Goal: Information Seeking & Learning: Learn about a topic

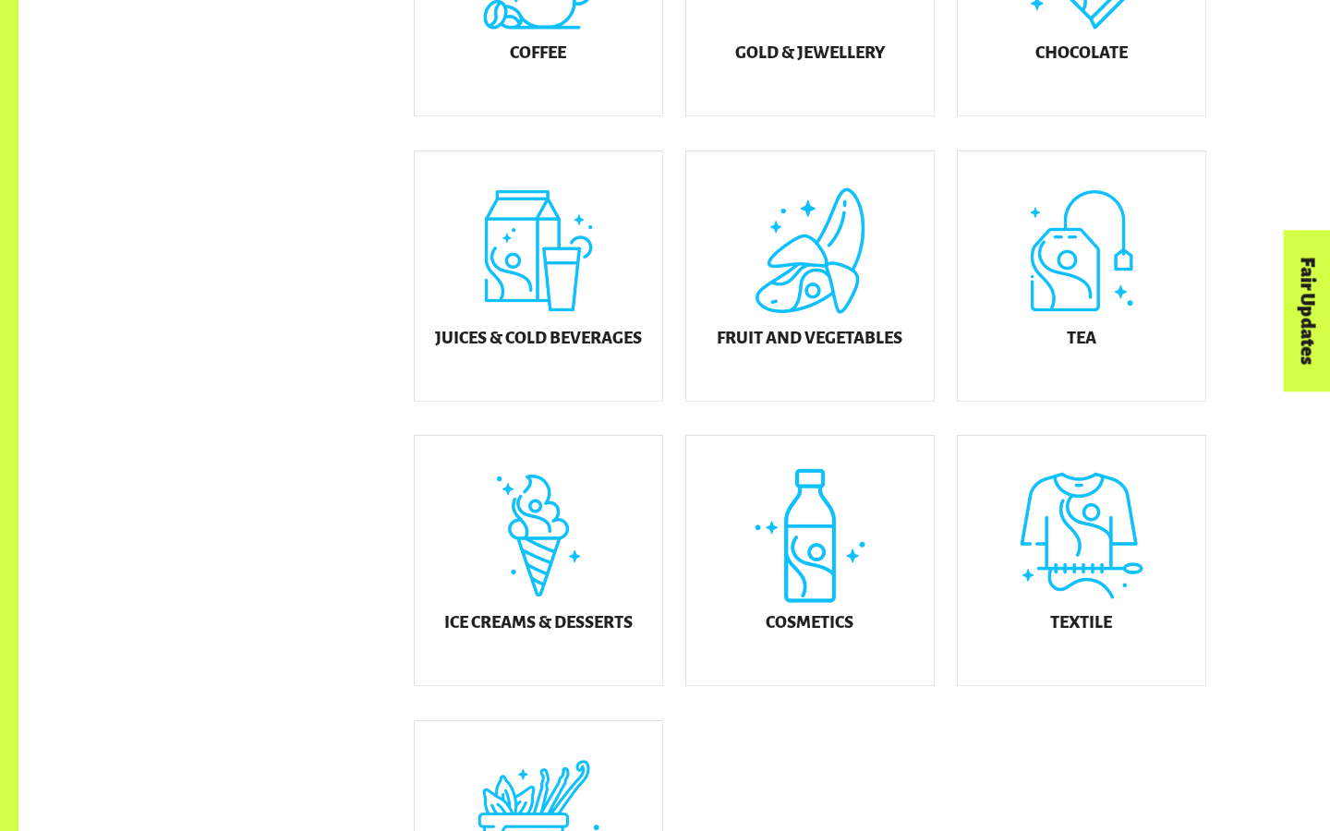
scroll to position [813, 0]
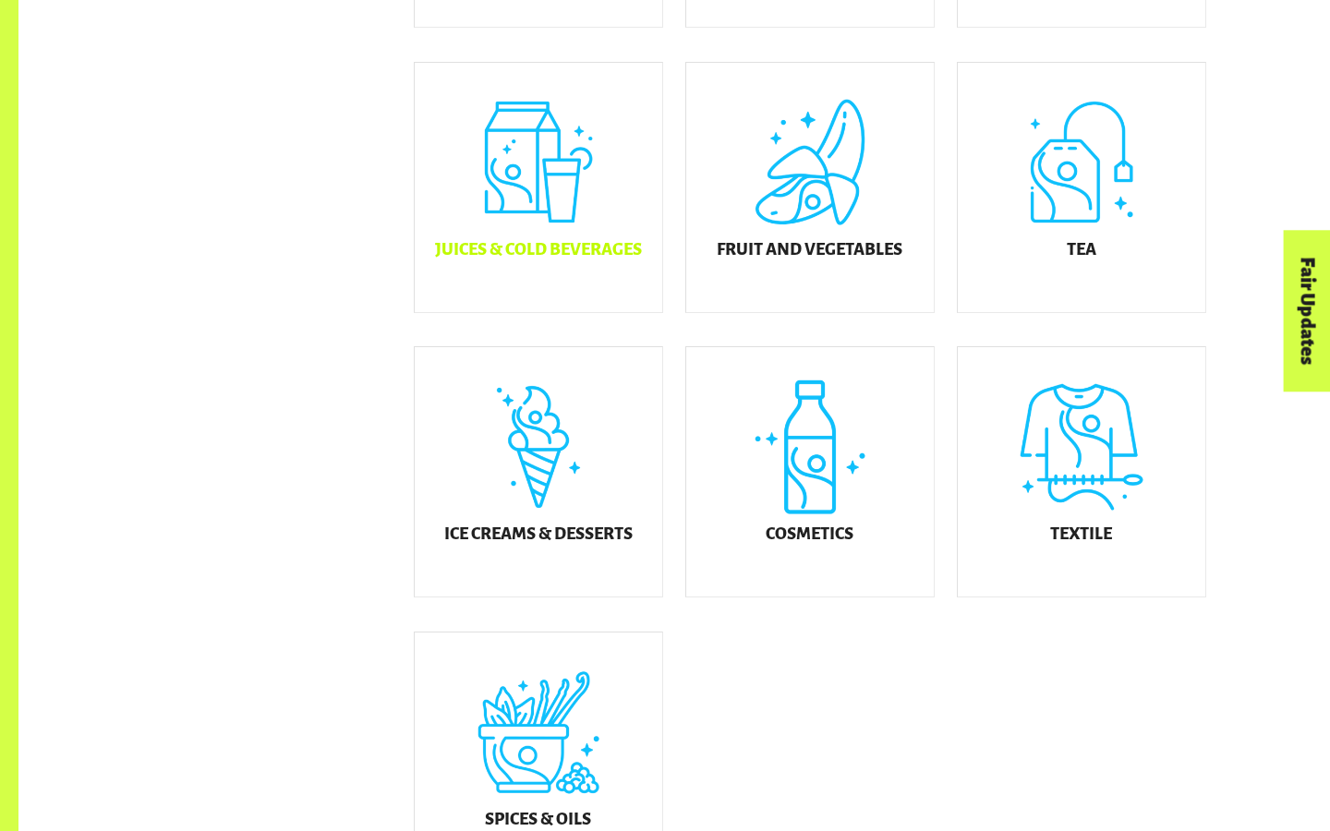
click at [589, 259] on h5 "Juices & Cold Beverages" at bounding box center [538, 250] width 207 height 18
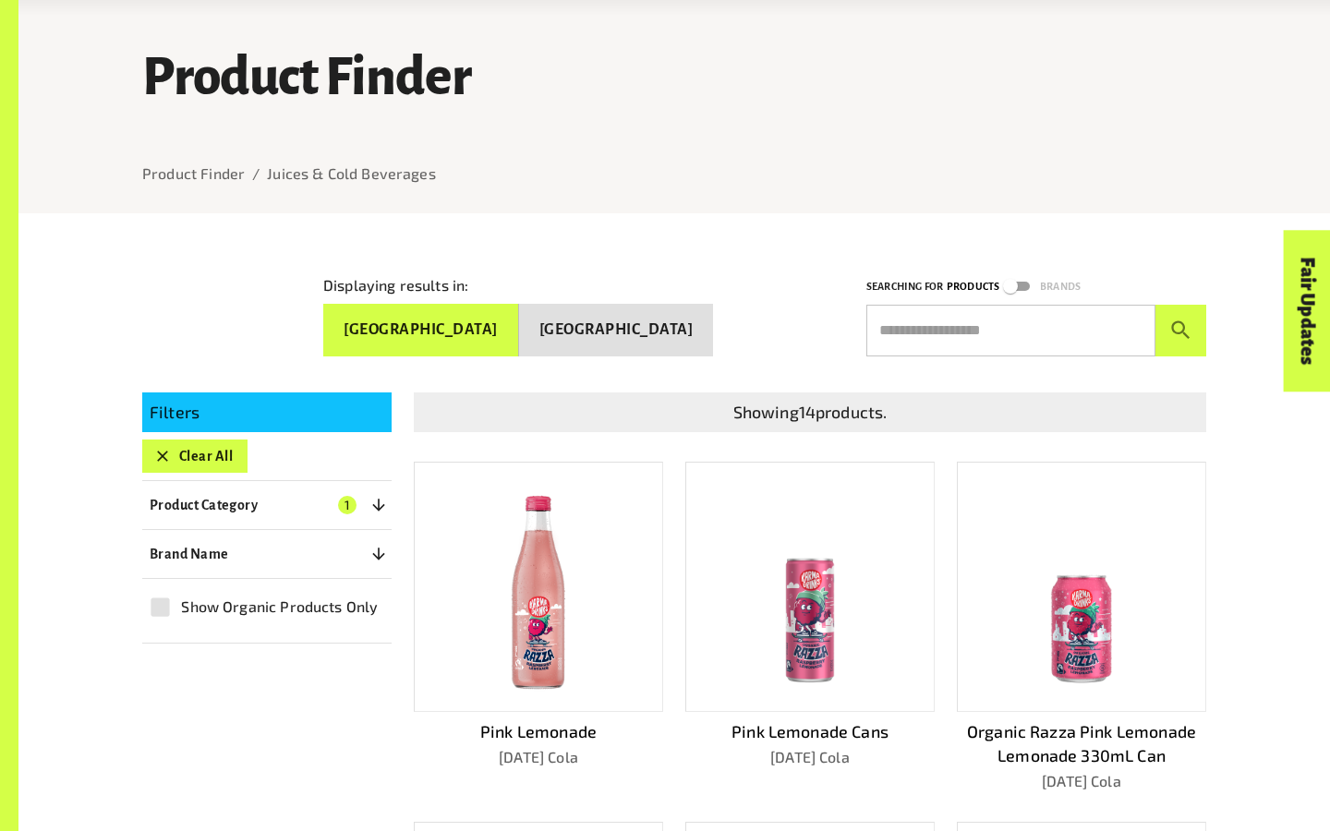
scroll to position [107, 0]
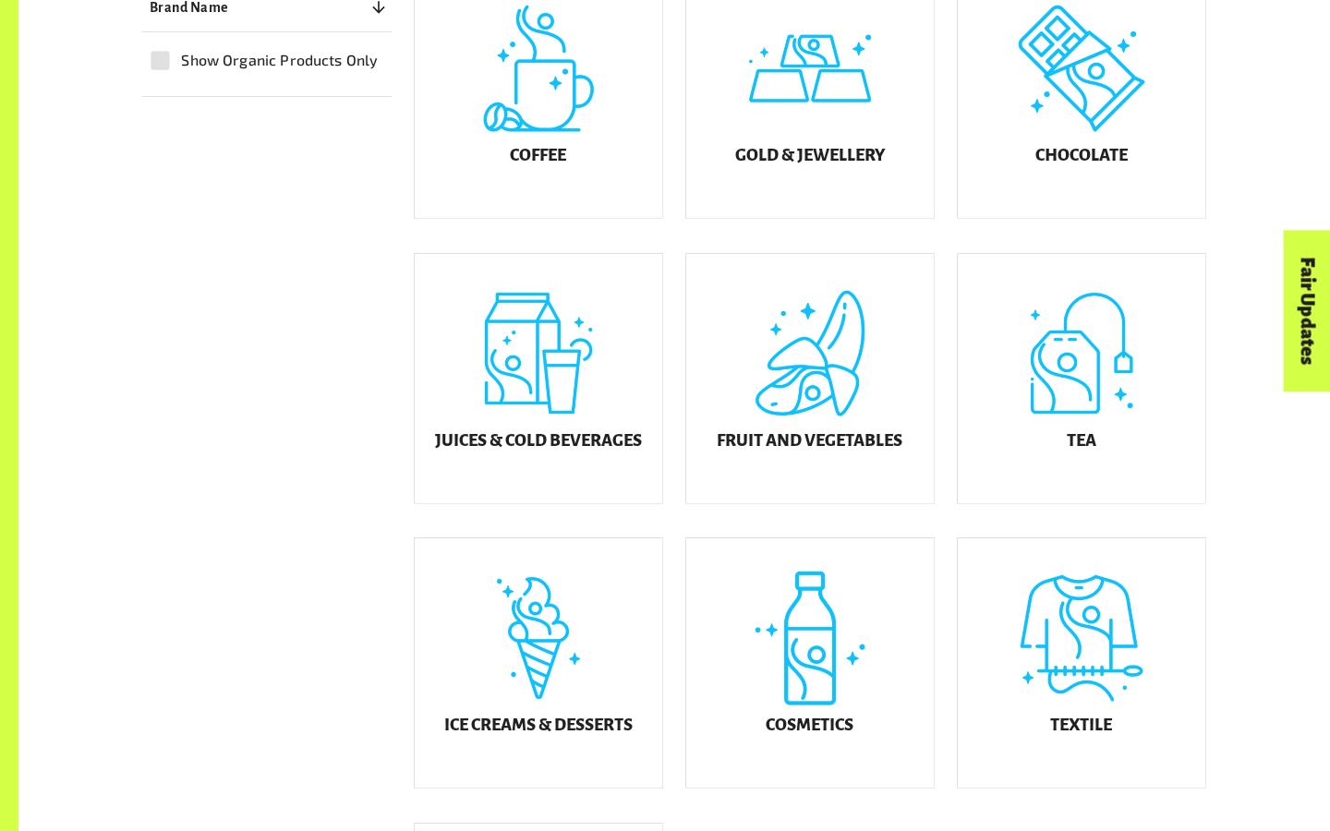
scroll to position [813, 0]
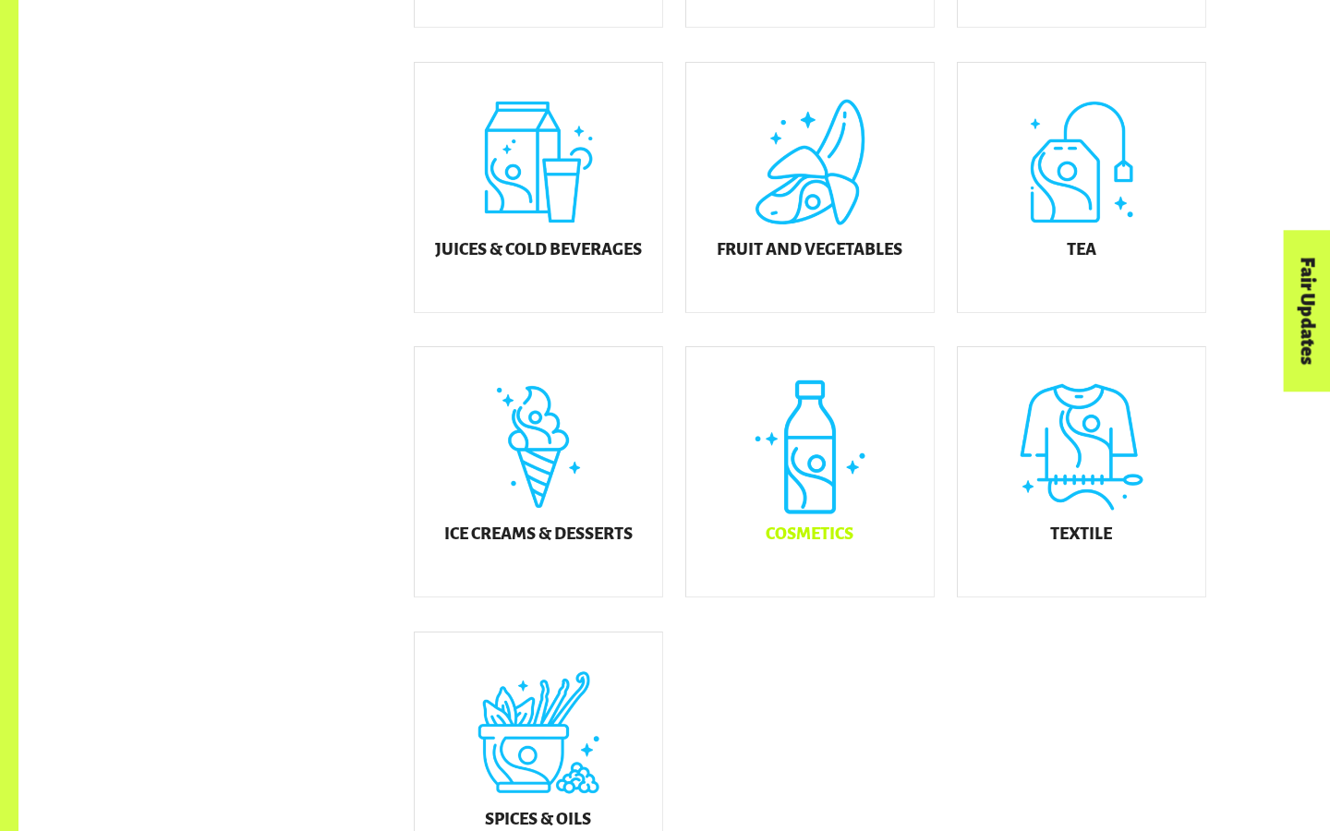
click at [758, 510] on div "Cosmetics" at bounding box center [809, 471] width 247 height 249
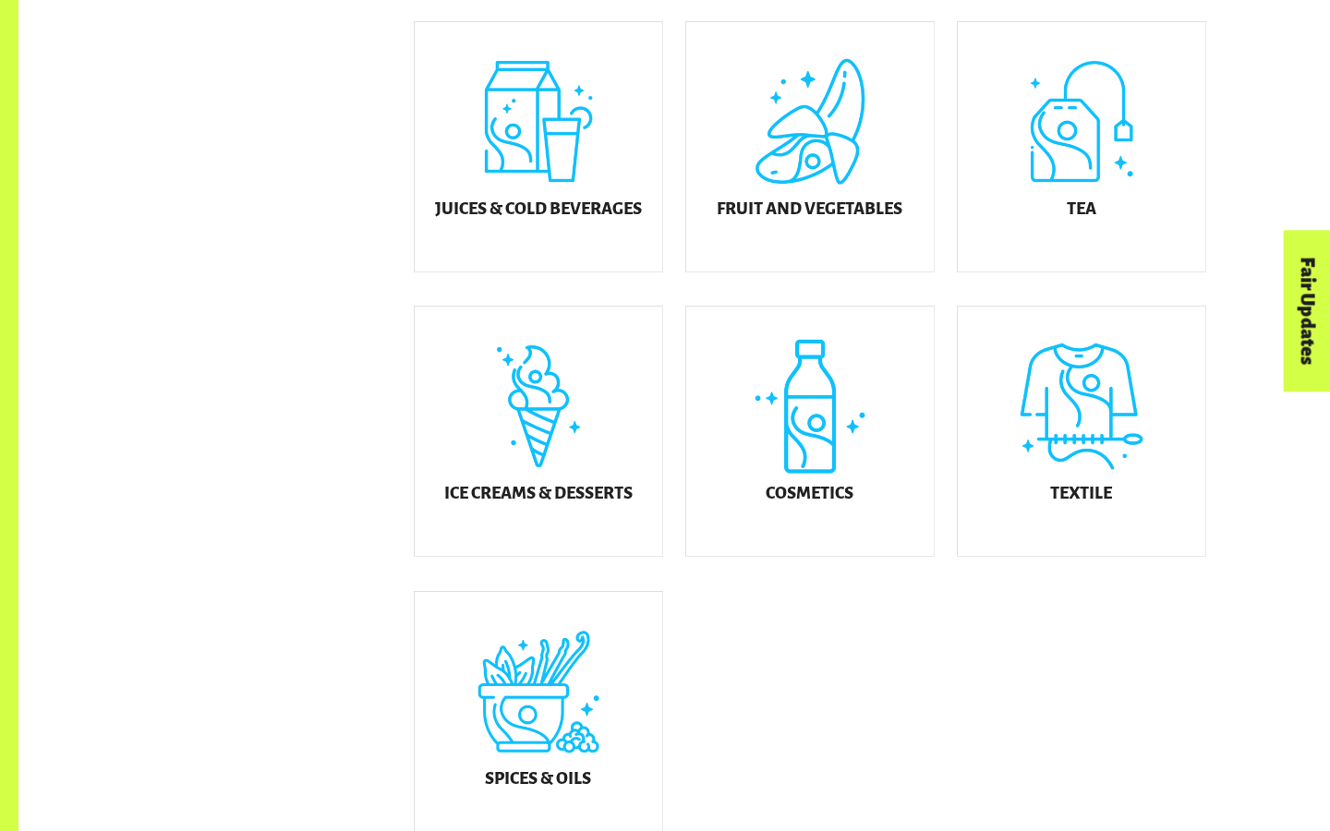
scroll to position [860, 0]
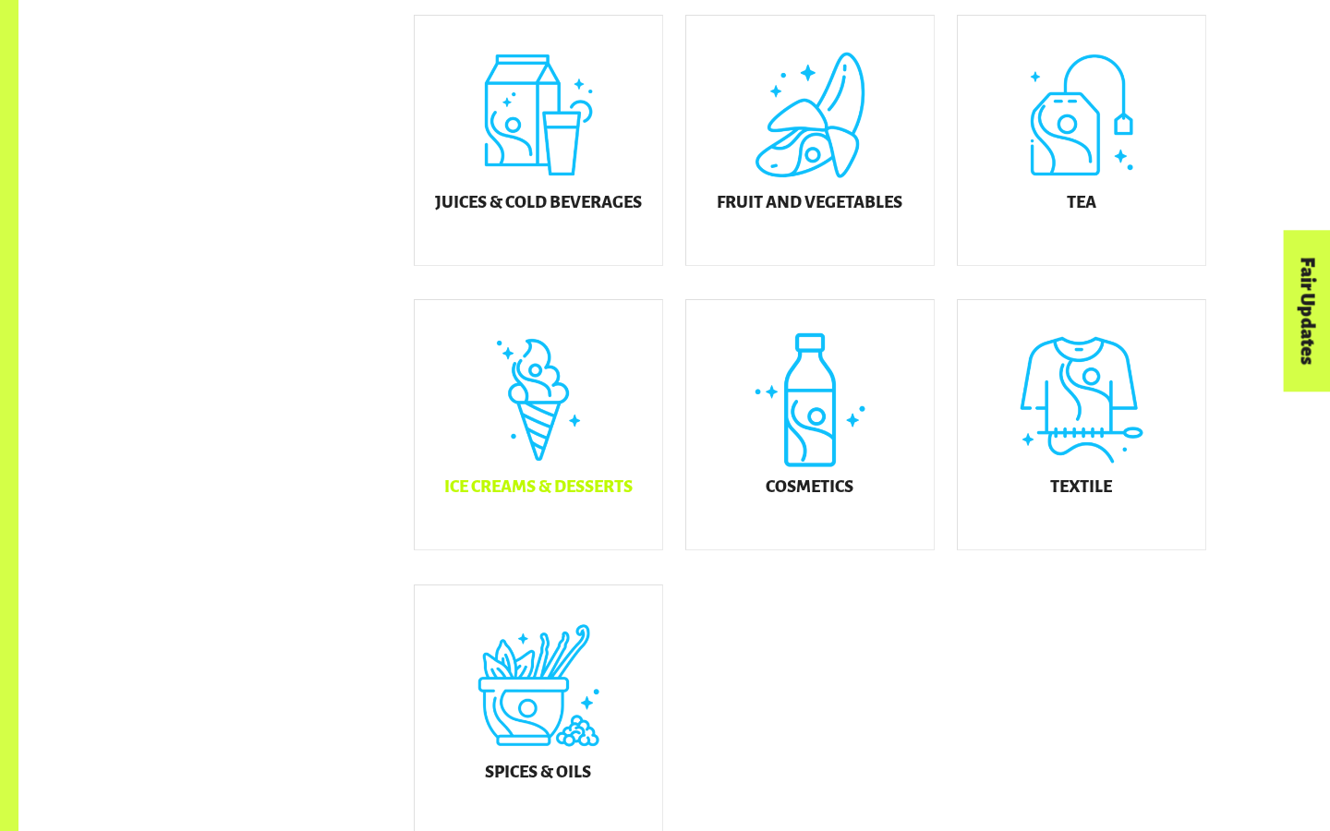
click at [624, 445] on div "Ice Creams & Desserts" at bounding box center [538, 424] width 247 height 249
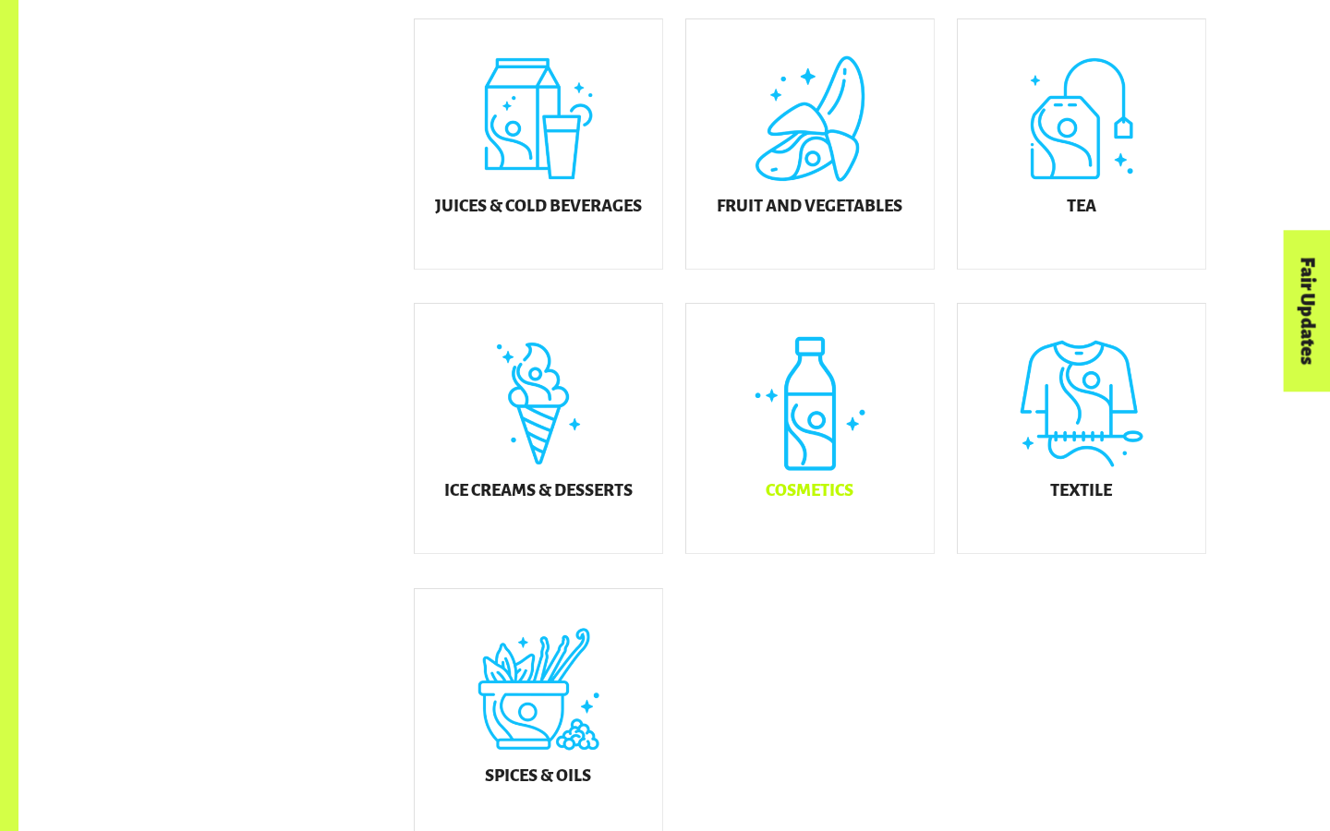
scroll to position [860, 0]
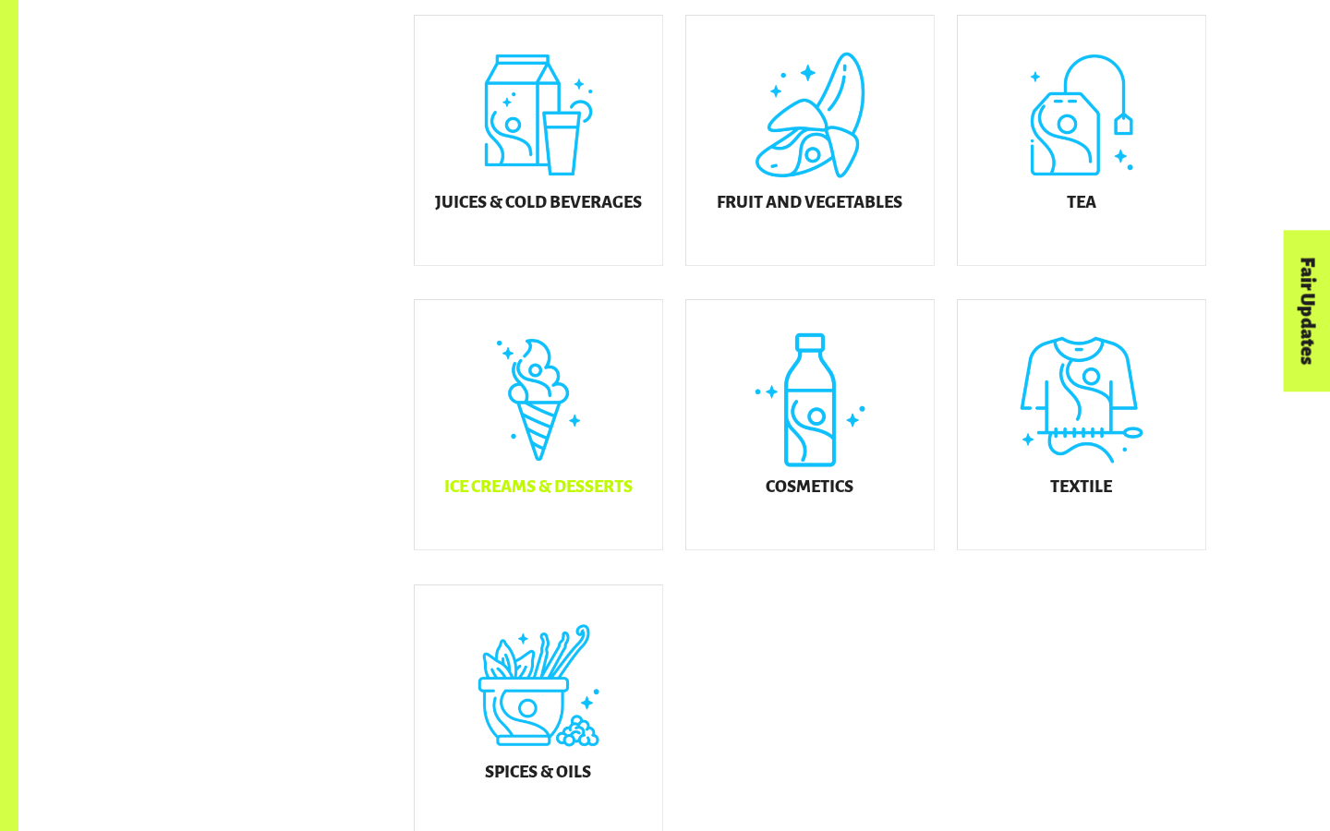
click at [566, 514] on div "Ice Creams & Desserts" at bounding box center [538, 424] width 247 height 249
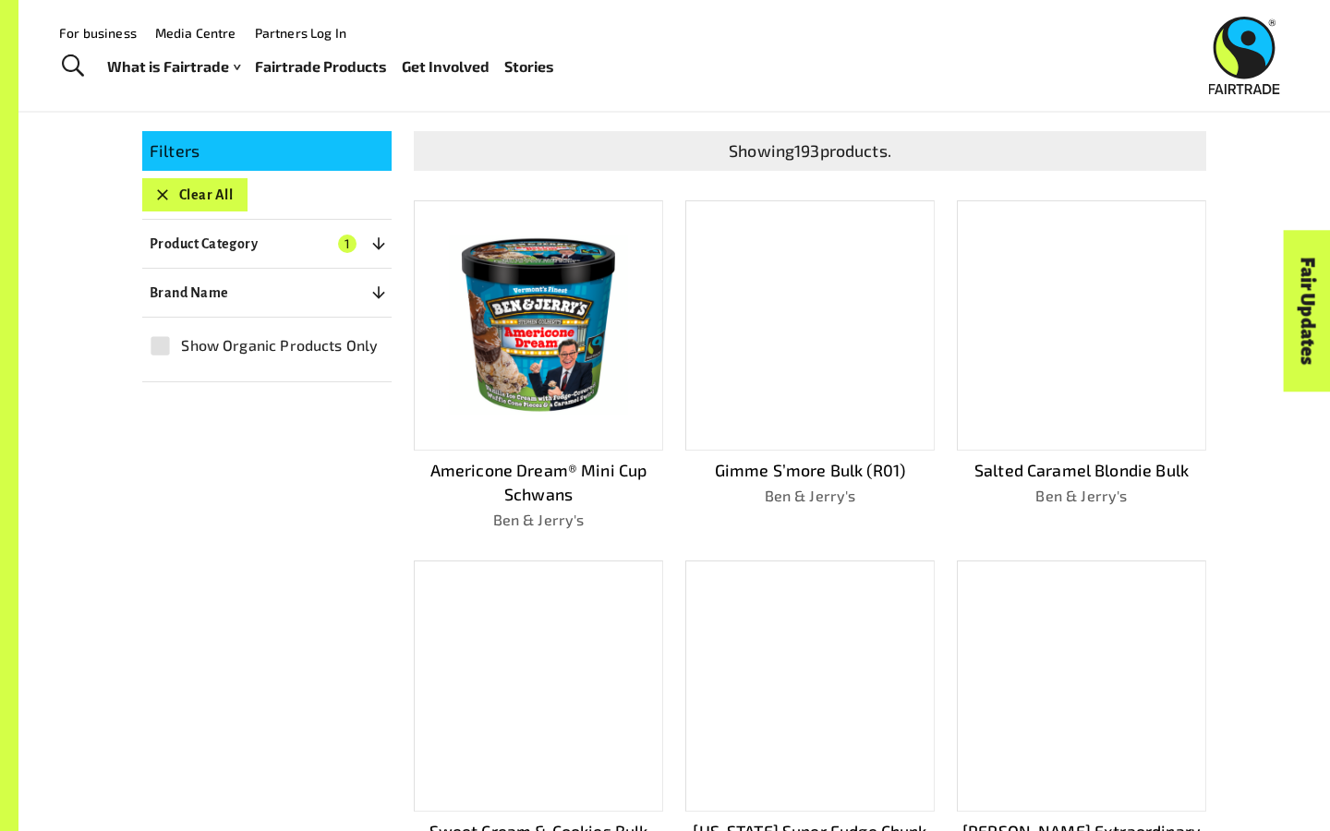
scroll to position [321, 0]
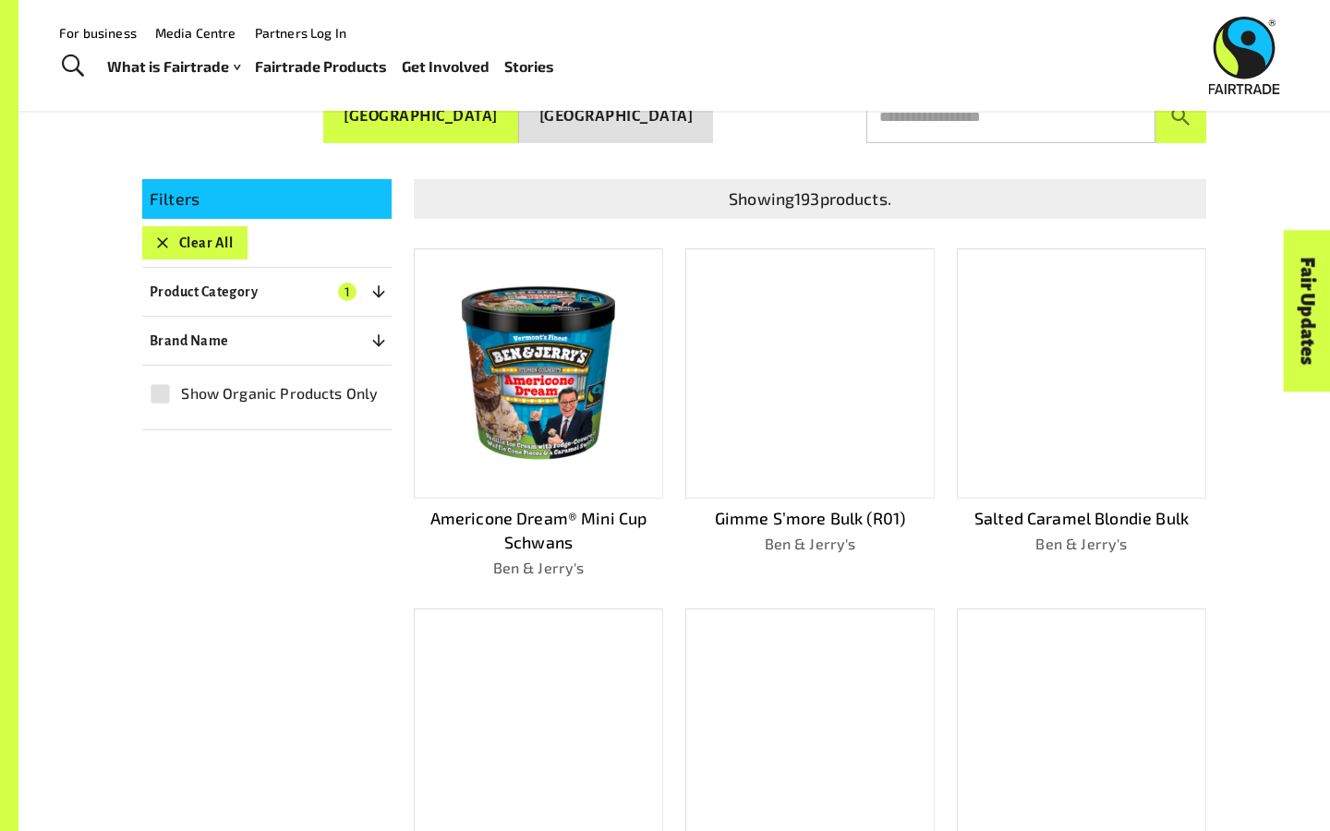
click at [628, 392] on img at bounding box center [538, 373] width 223 height 223
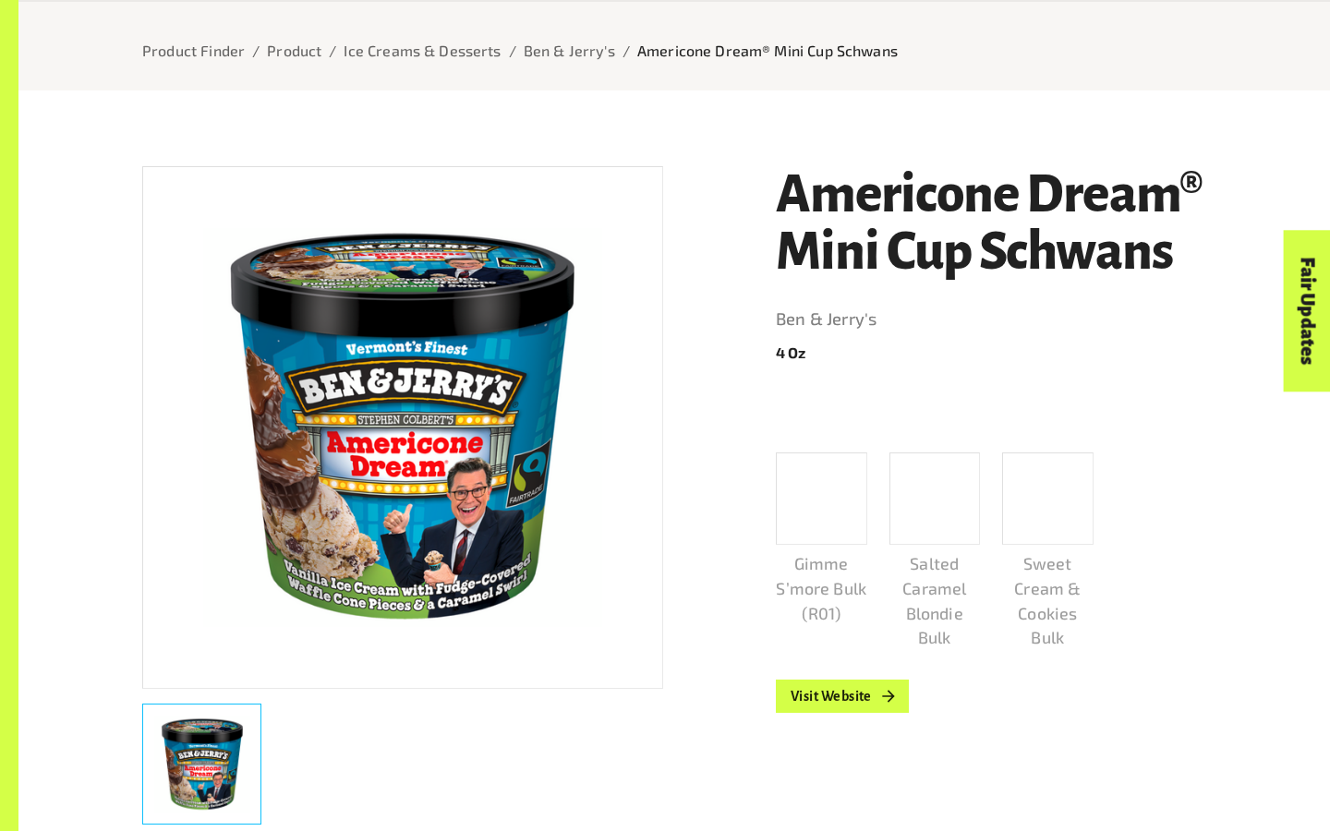
scroll to position [232, 0]
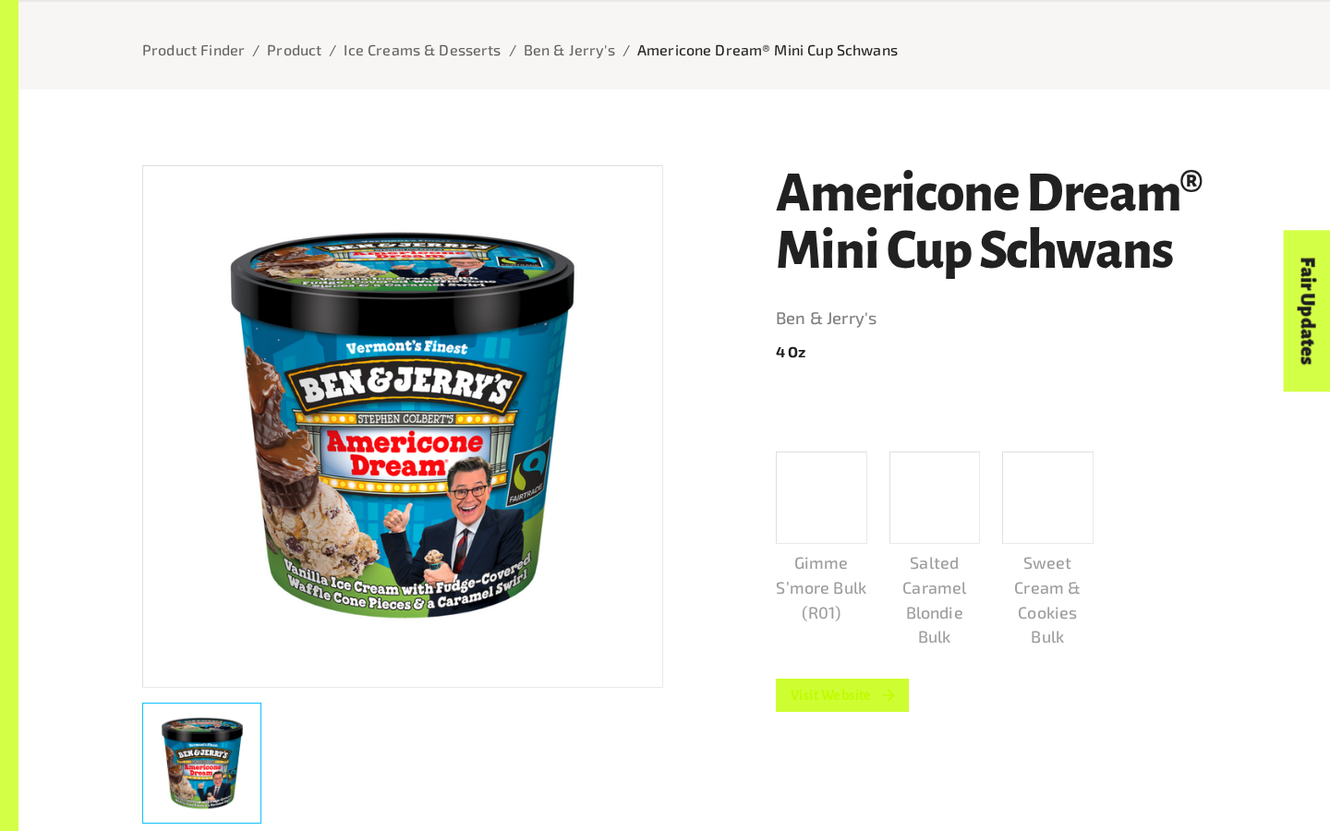
click at [845, 701] on link "Visit Website" at bounding box center [842, 695] width 133 height 33
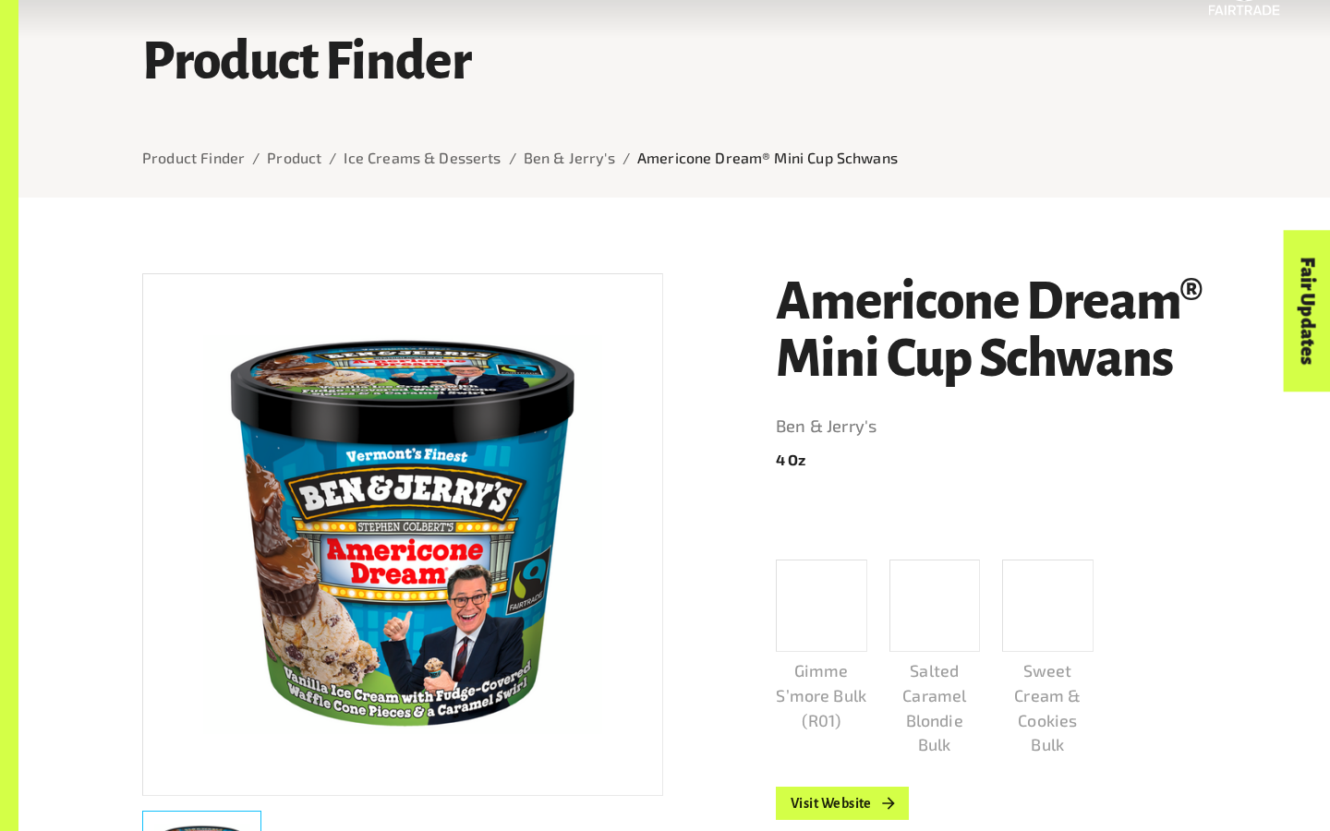
scroll to position [126, 0]
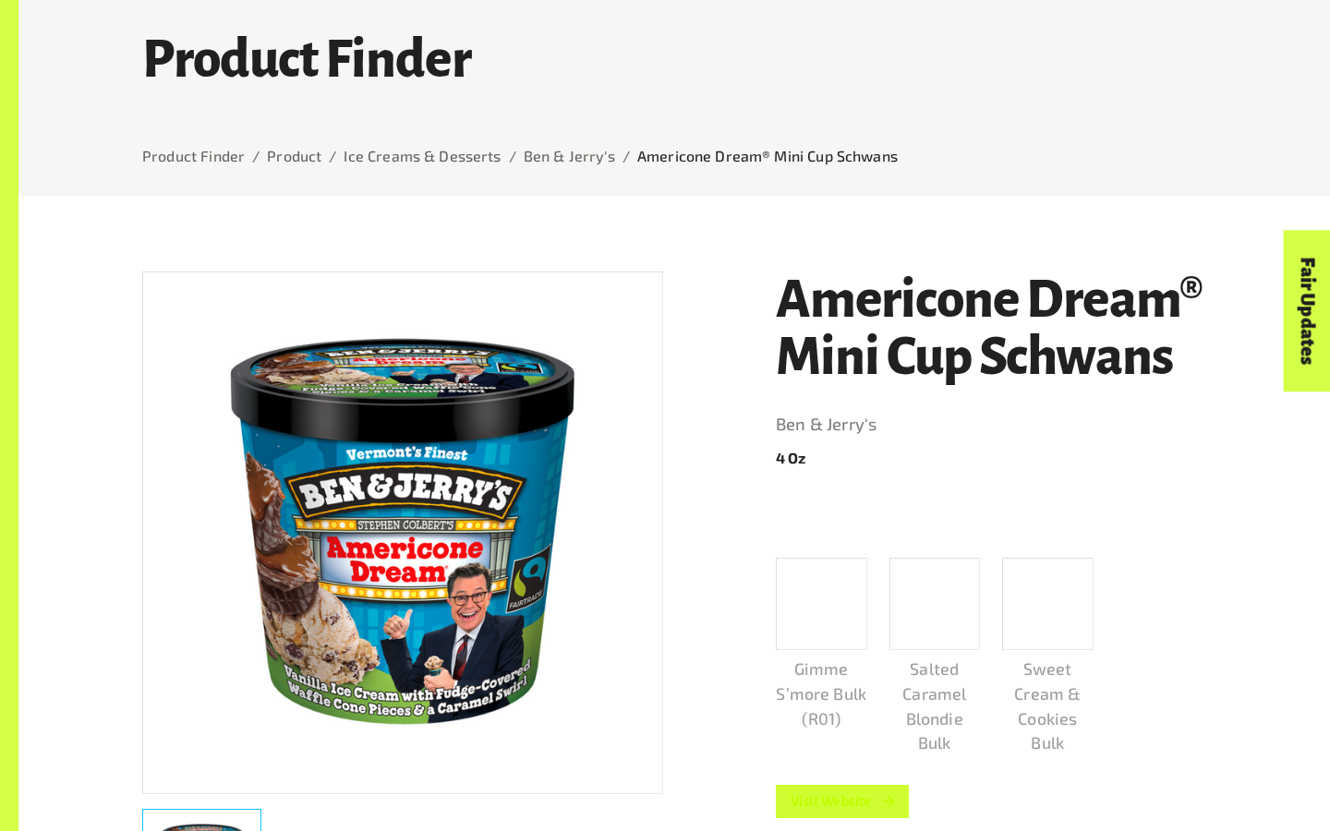
click at [822, 797] on link "Visit Website" at bounding box center [842, 801] width 133 height 33
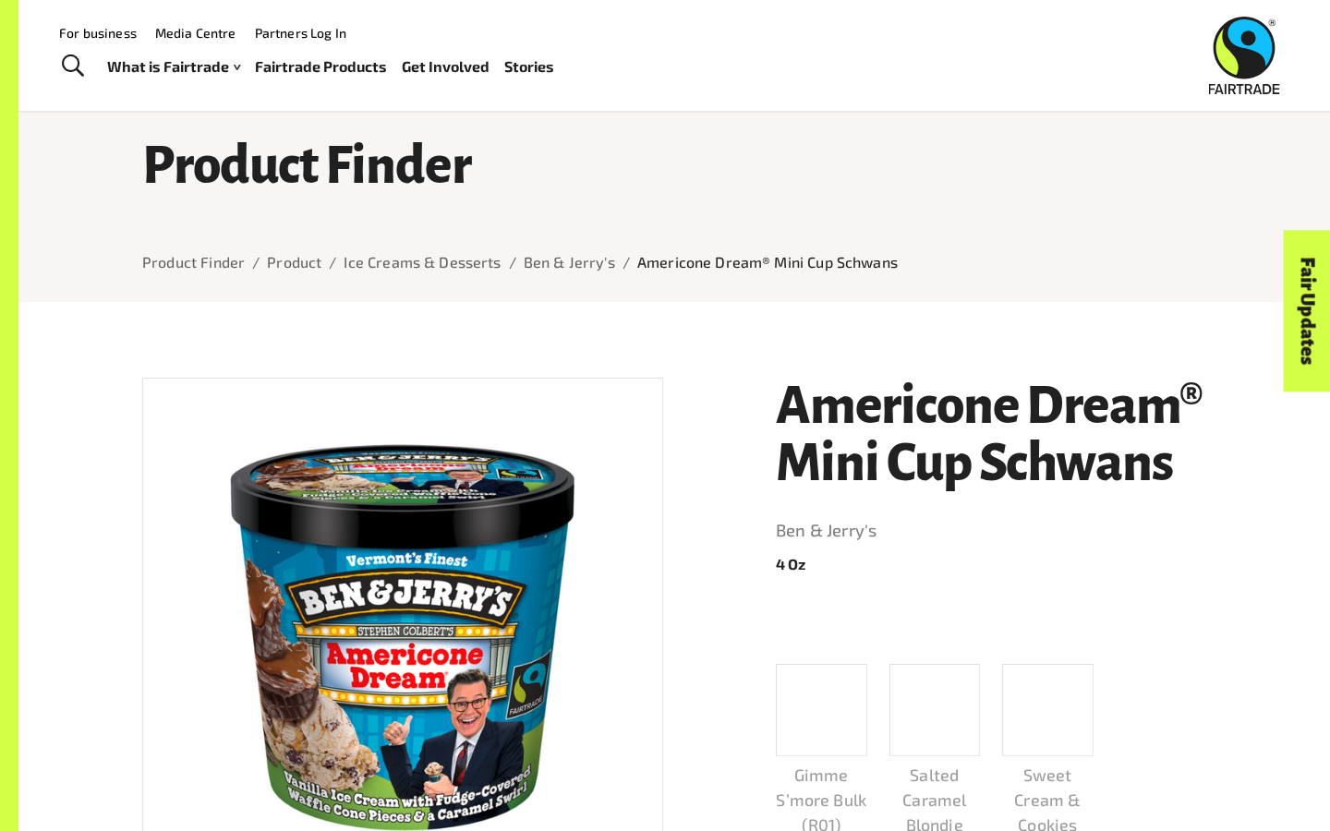
scroll to position [0, 0]
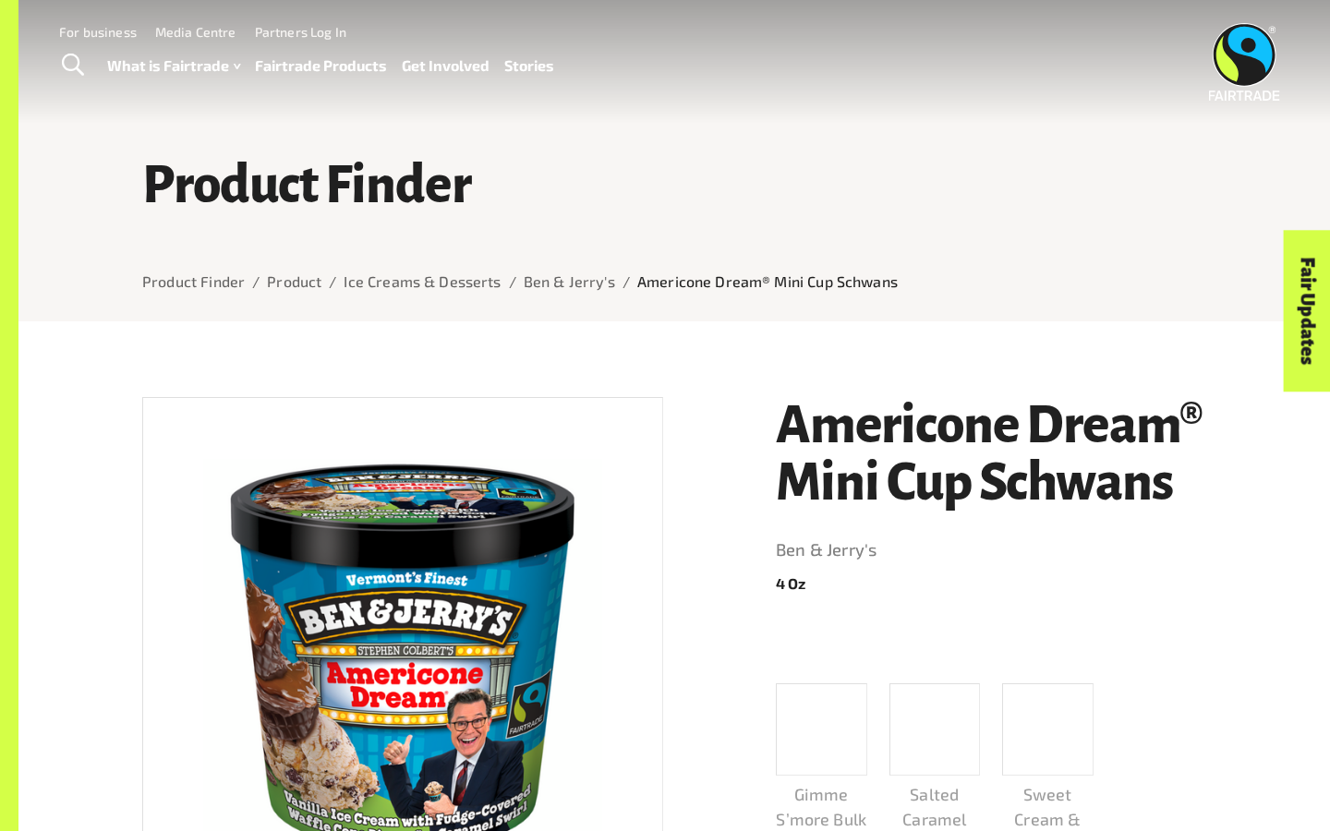
click at [349, 72] on link "Fairtrade Products" at bounding box center [321, 66] width 132 height 27
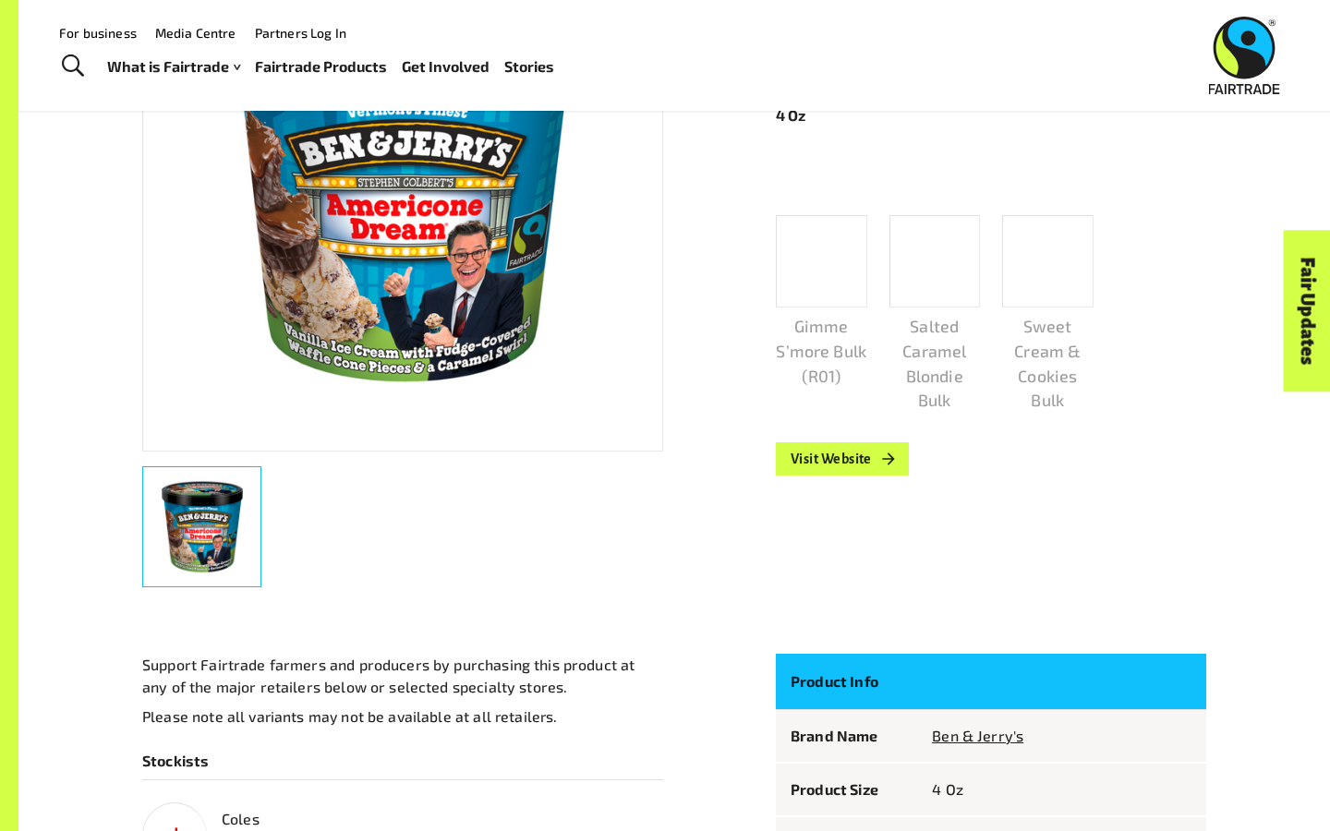
scroll to position [464, 0]
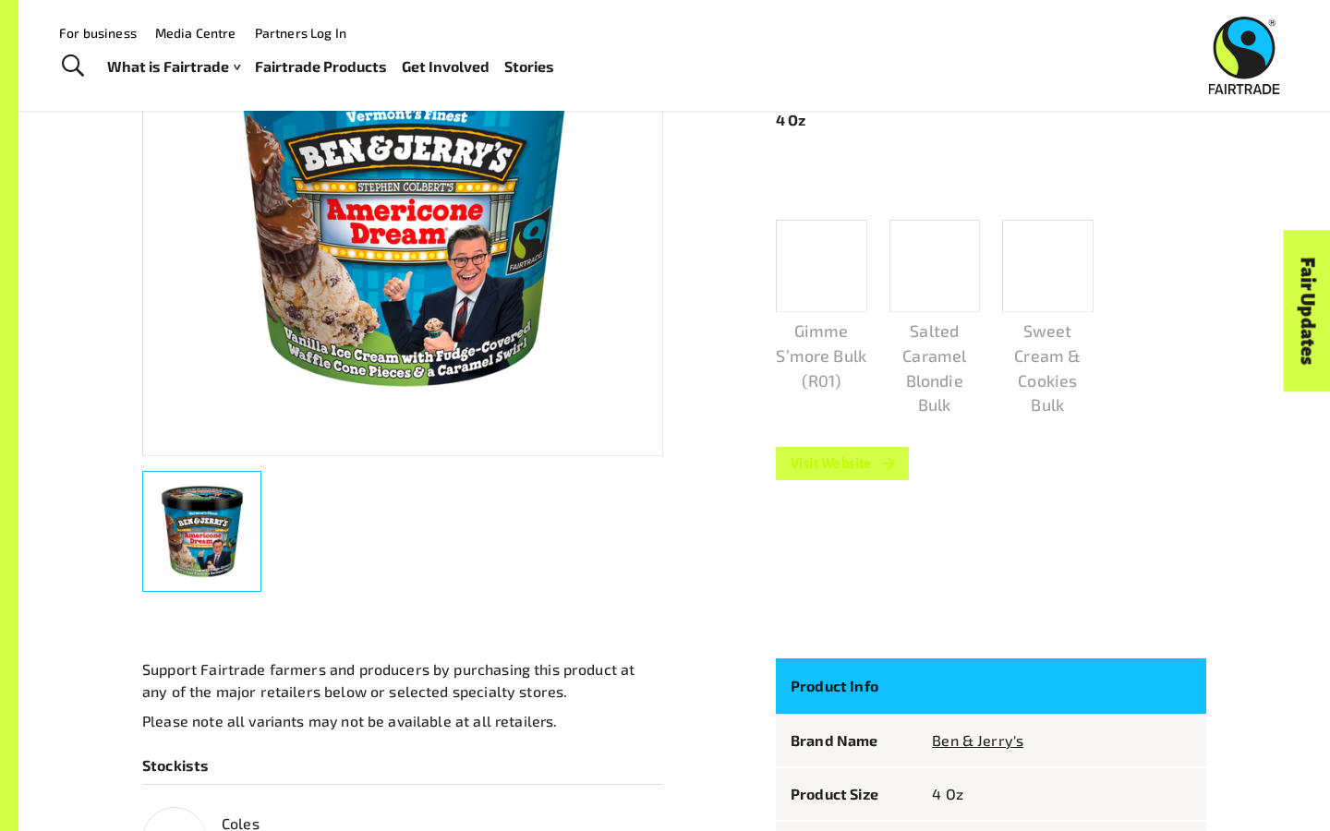
click at [813, 460] on link "Visit Website" at bounding box center [842, 463] width 133 height 33
click at [859, 465] on link "Visit Website" at bounding box center [842, 463] width 133 height 33
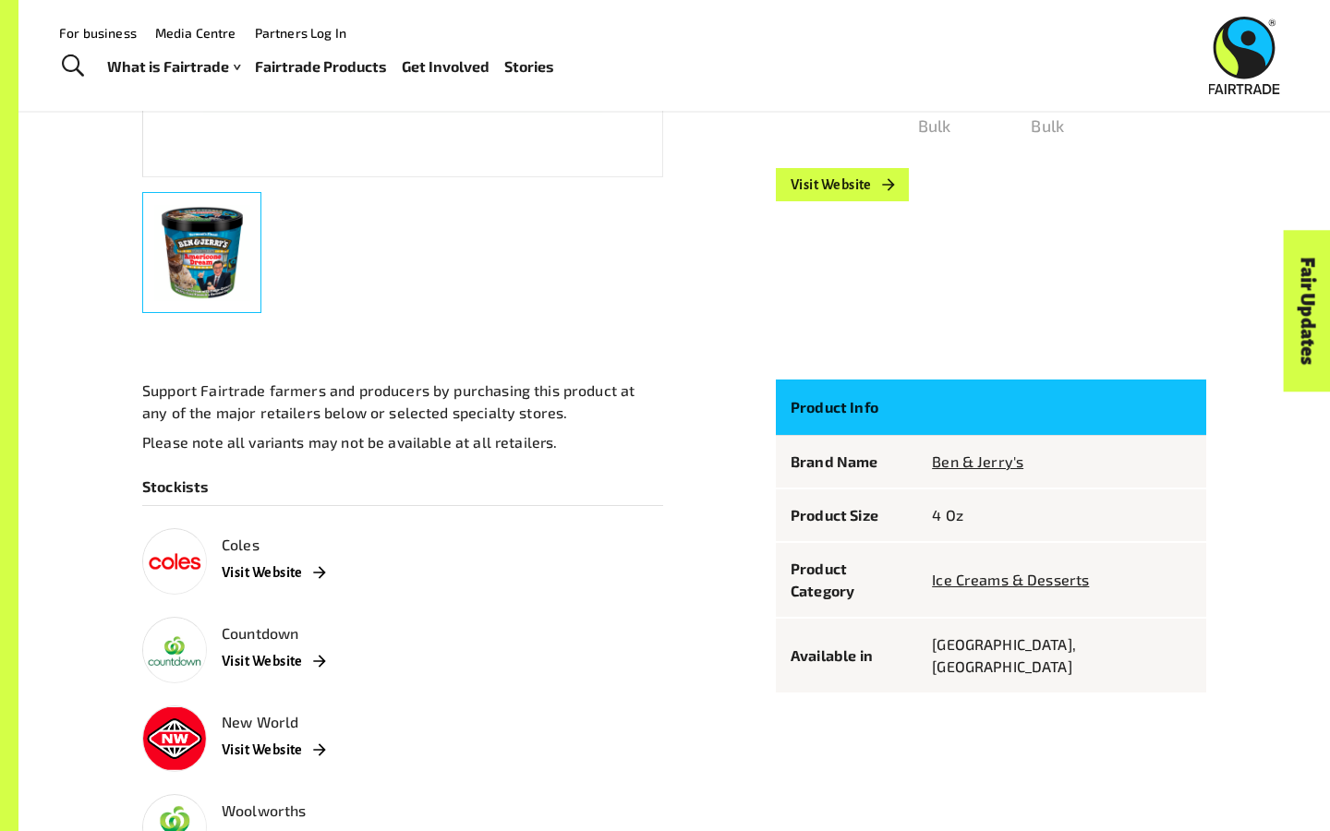
scroll to position [351, 0]
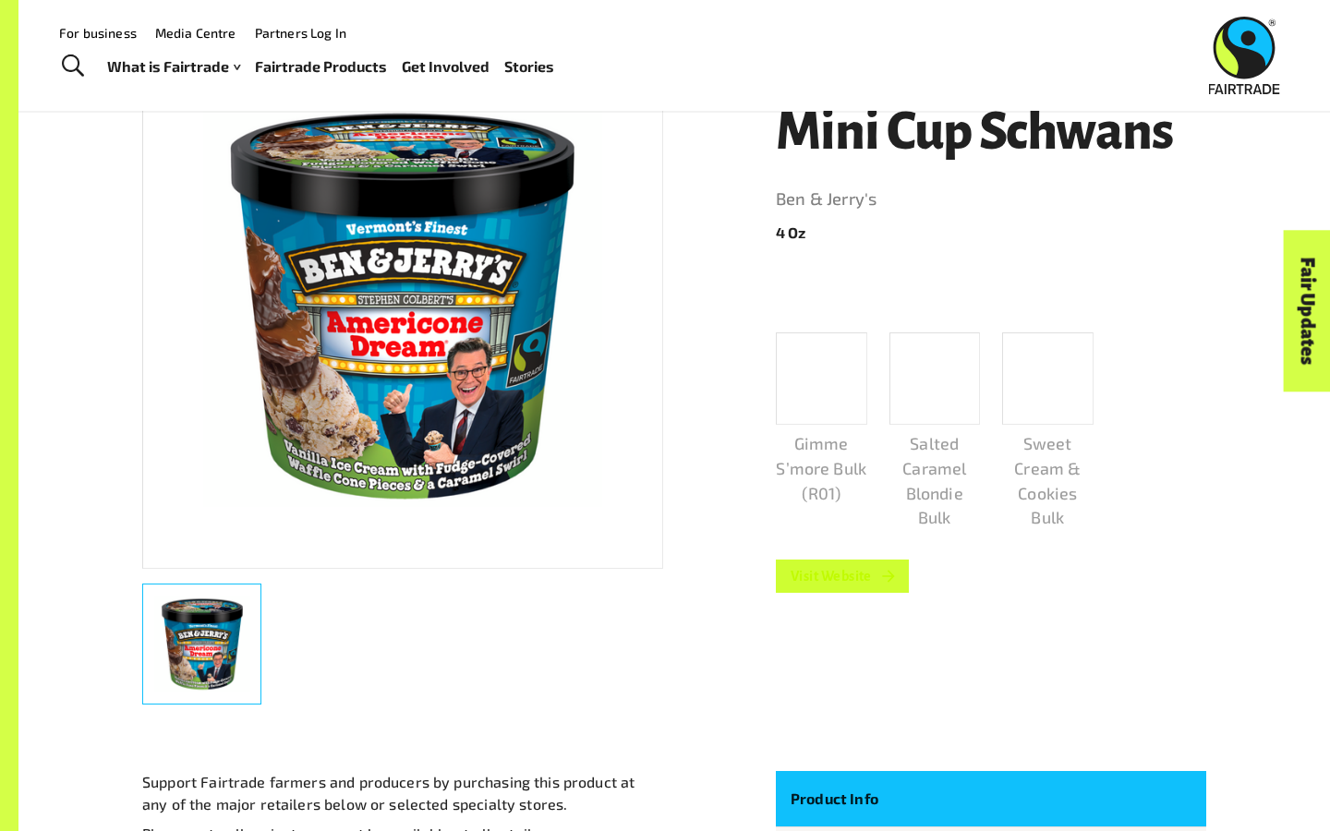
click at [837, 574] on link "Visit Website" at bounding box center [842, 576] width 133 height 33
